Goal: Transaction & Acquisition: Purchase product/service

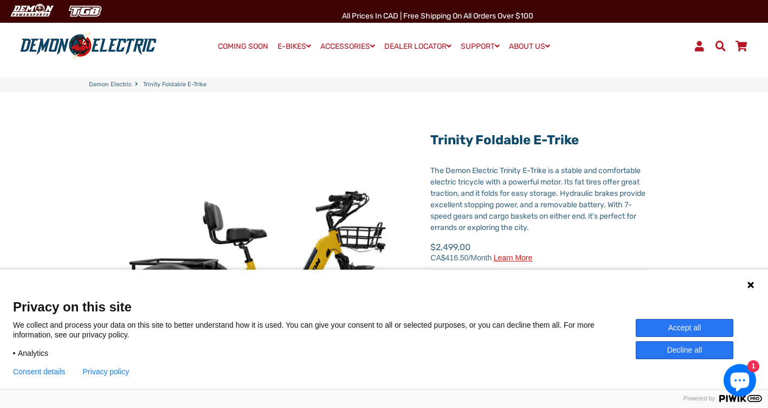
click at [749, 282] on icon at bounding box center [751, 284] width 7 height 7
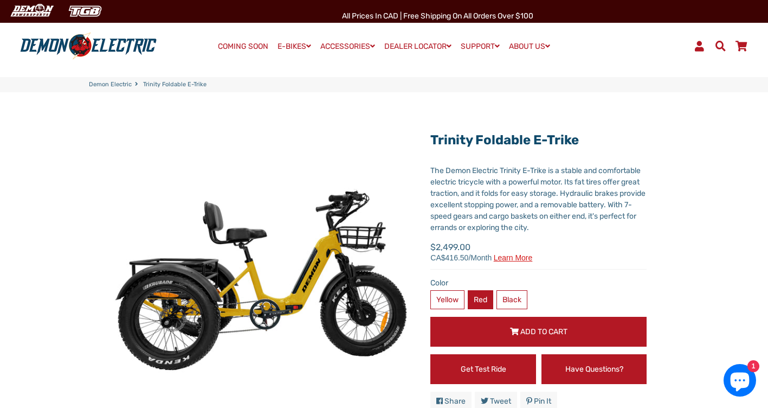
click at [490, 296] on label "Red" at bounding box center [480, 299] width 25 height 19
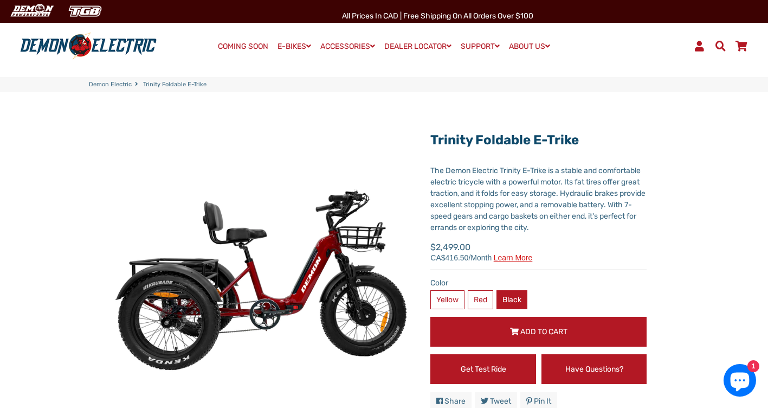
click at [518, 298] on label "Black" at bounding box center [512, 299] width 31 height 19
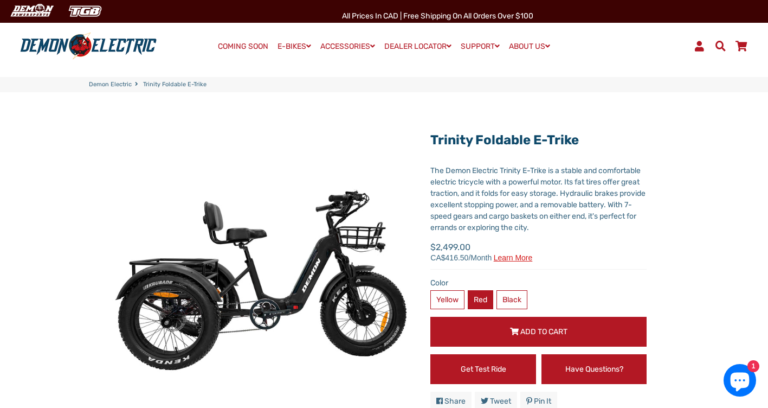
click at [485, 303] on label "Red" at bounding box center [480, 299] width 25 height 19
